Goal: Find specific page/section: Locate a particular part of the current website

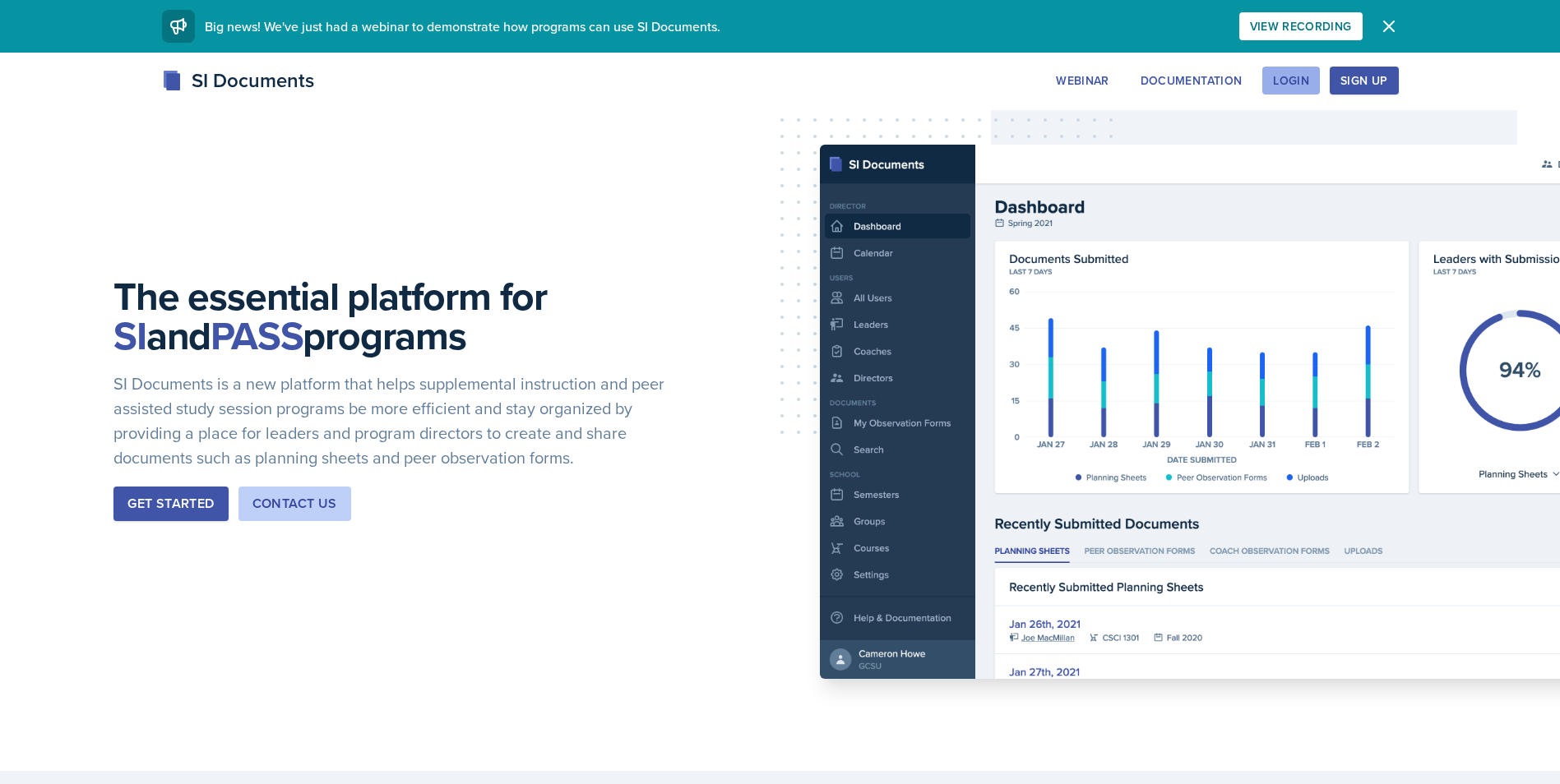
click at [1308, 83] on div "Login" at bounding box center [1291, 80] width 36 height 13
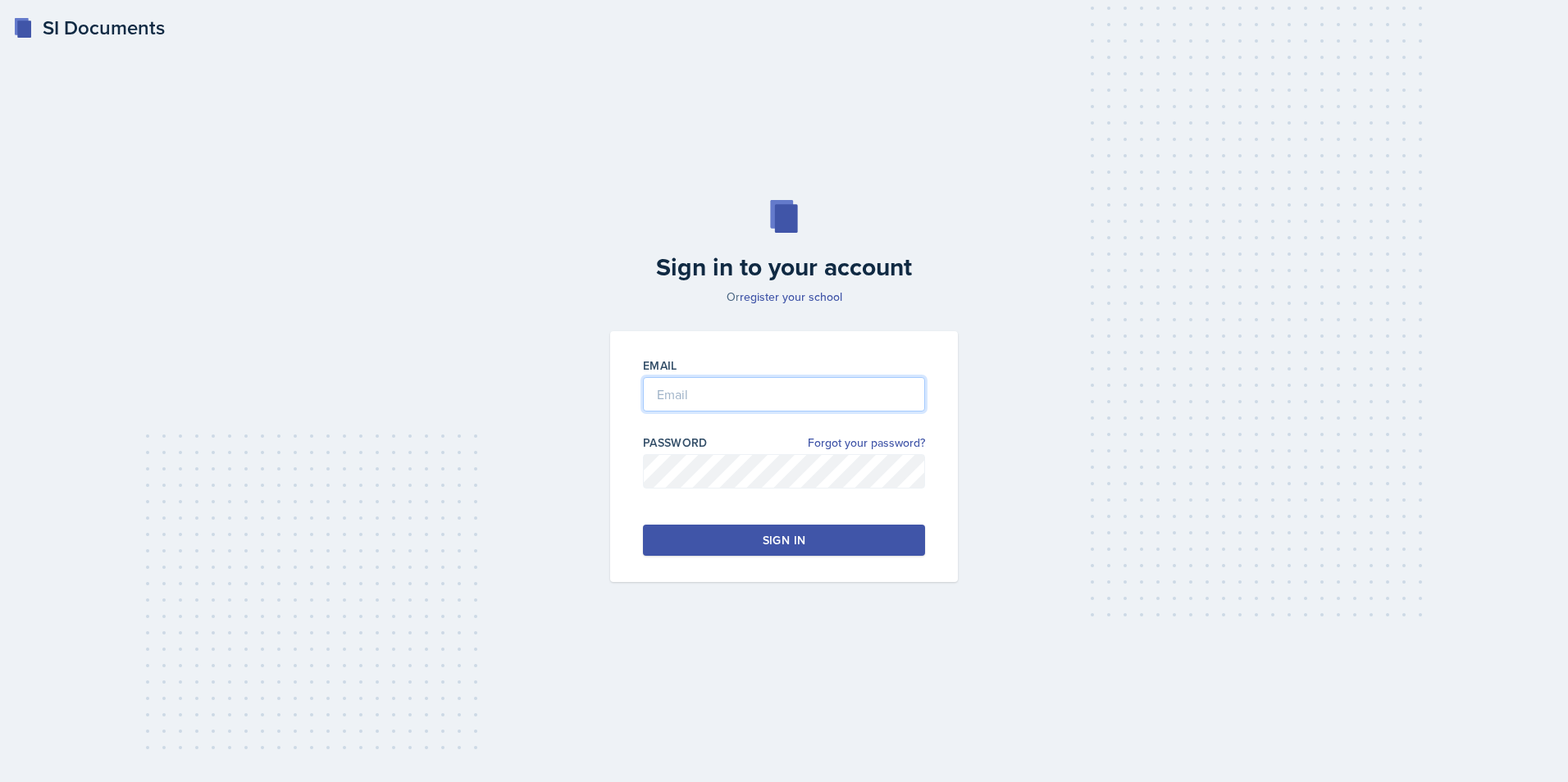
type input "[PERSON_NAME][EMAIL_ADDRESS][DOMAIN_NAME]"
click at [771, 545] on div "Sign in" at bounding box center [784, 540] width 43 height 17
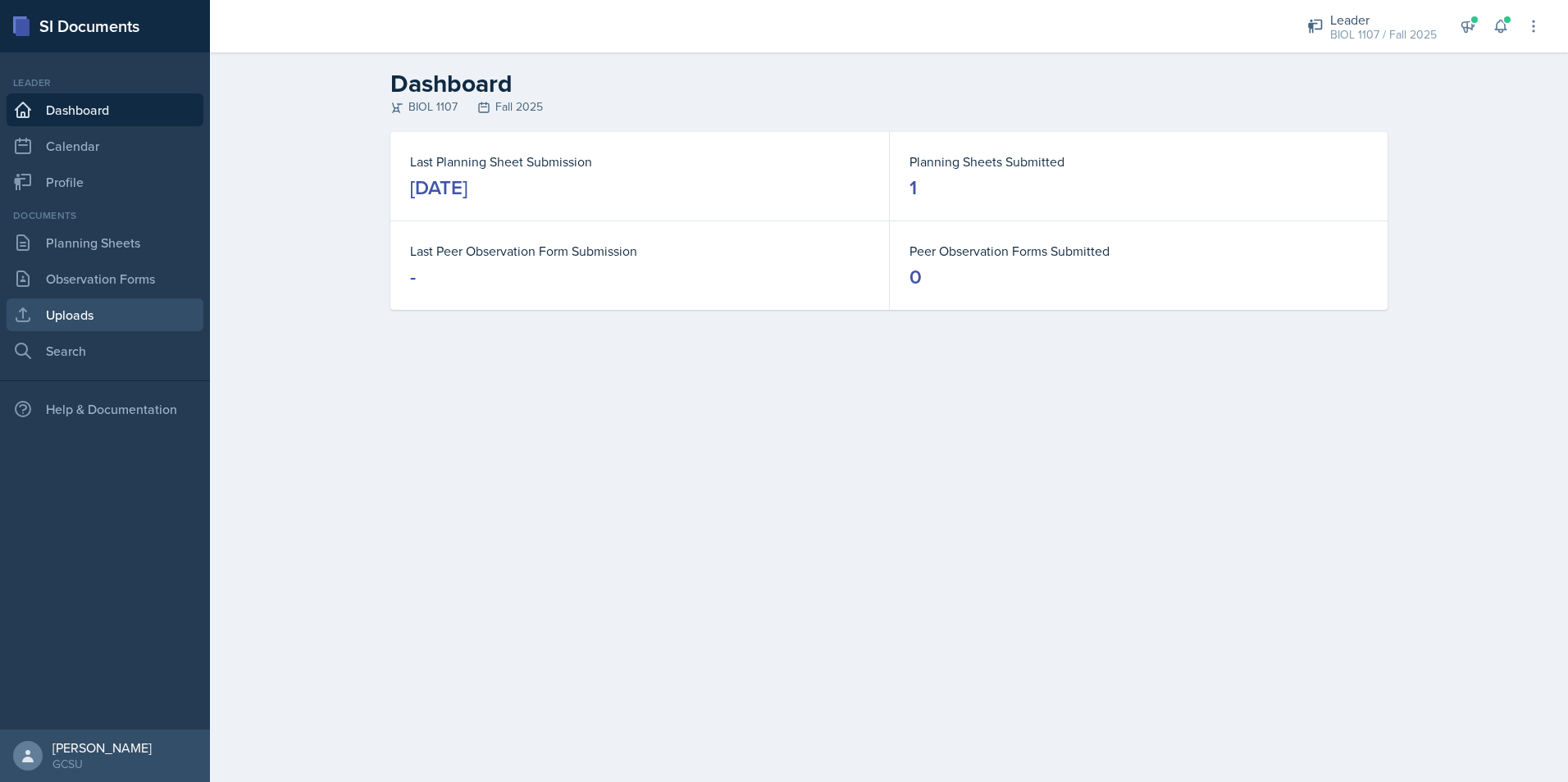
click at [122, 301] on link "Uploads" at bounding box center [105, 314] width 197 height 33
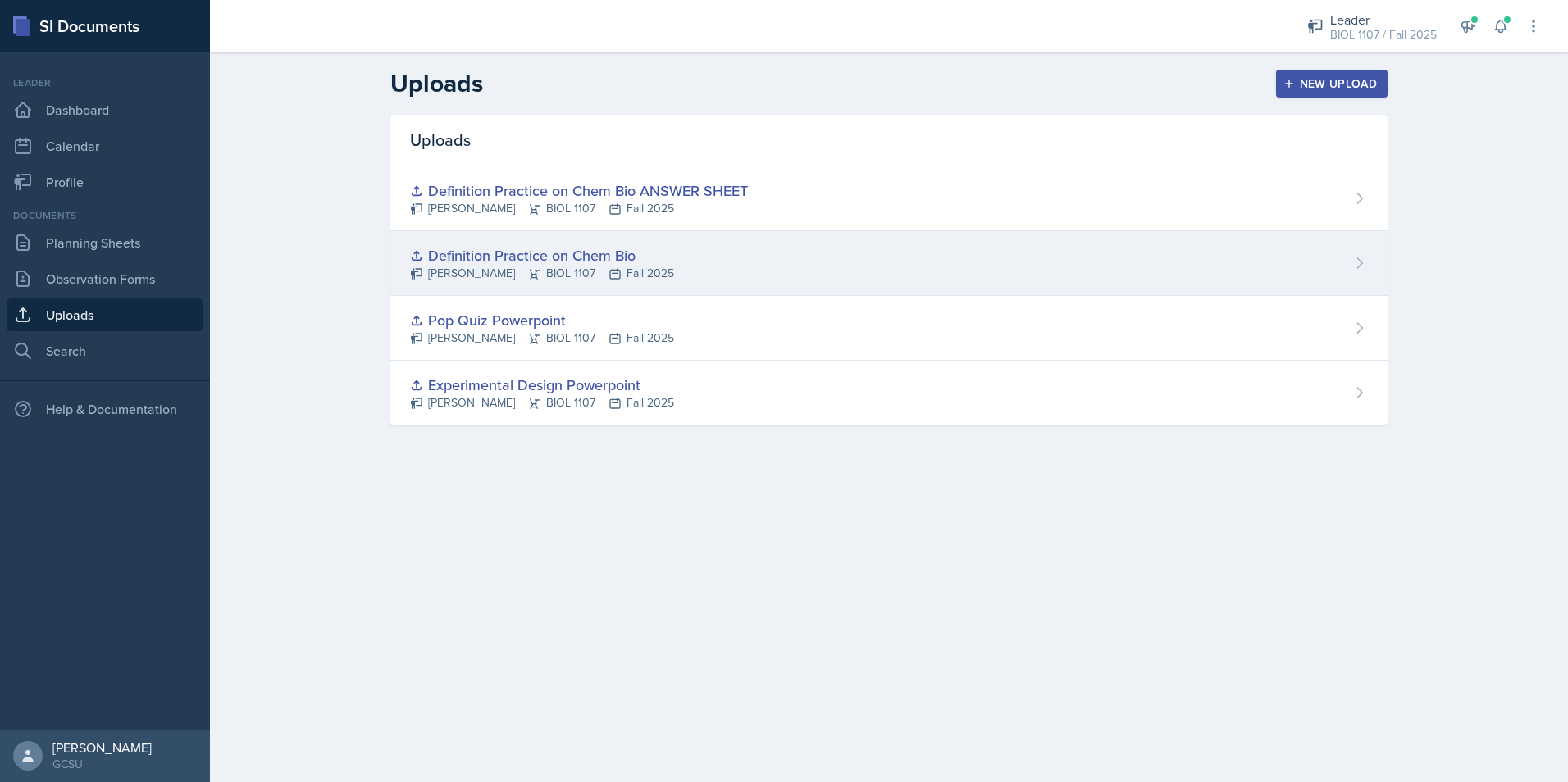
click at [768, 270] on div "Definition Practice on Chem Bio [PERSON_NAME] BIOL 1107 Fall 2025" at bounding box center [889, 263] width 998 height 64
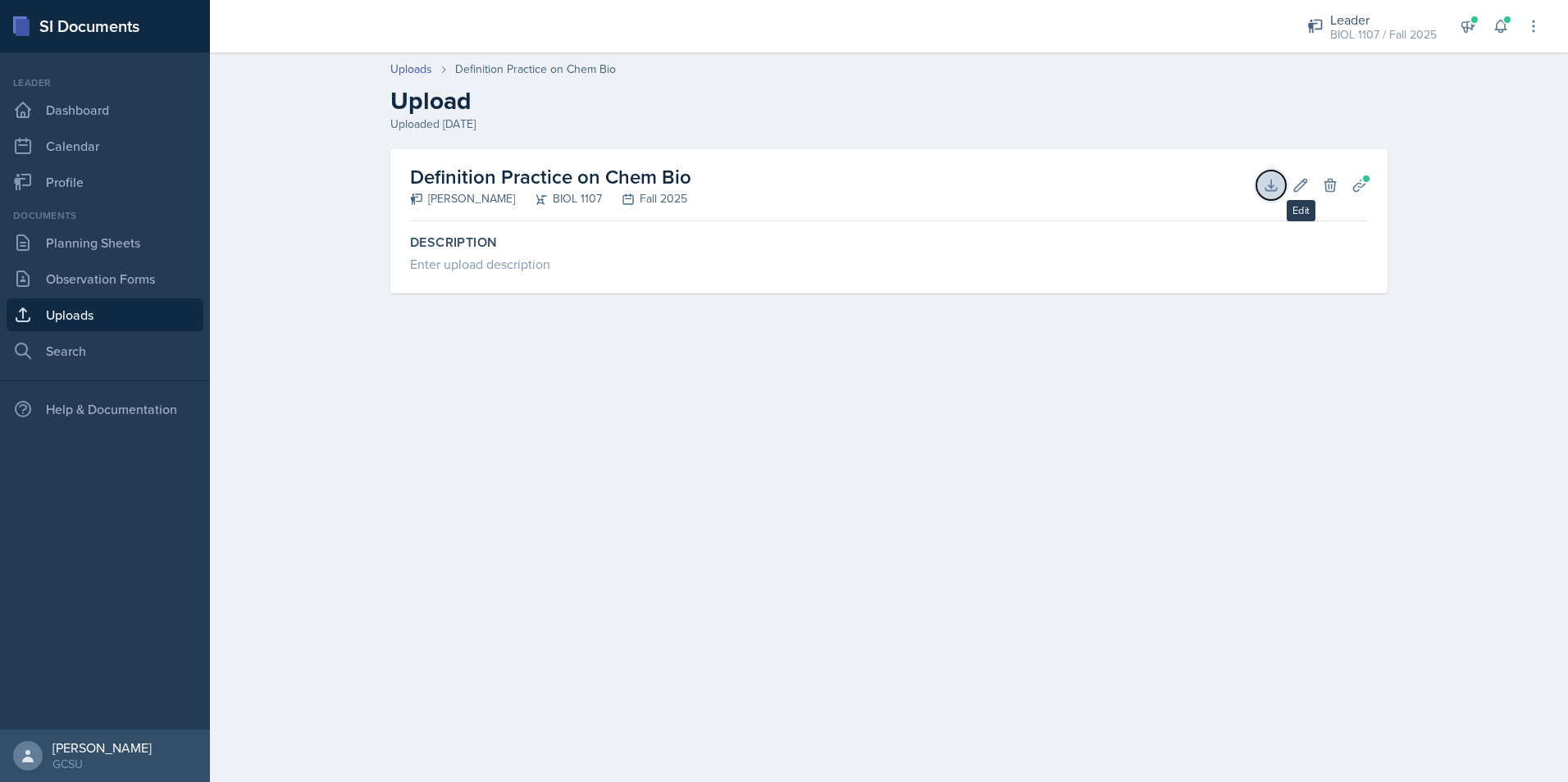
click at [1267, 190] on icon at bounding box center [1270, 184] width 10 height 10
